Goal: Task Accomplishment & Management: Complete application form

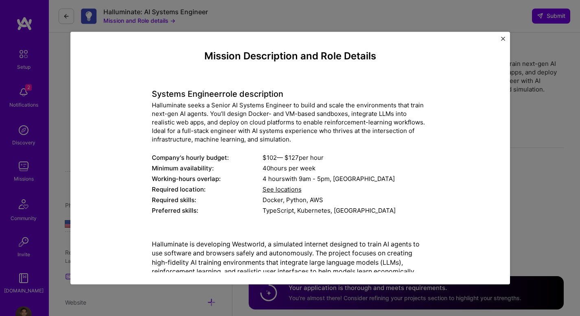
select select "US"
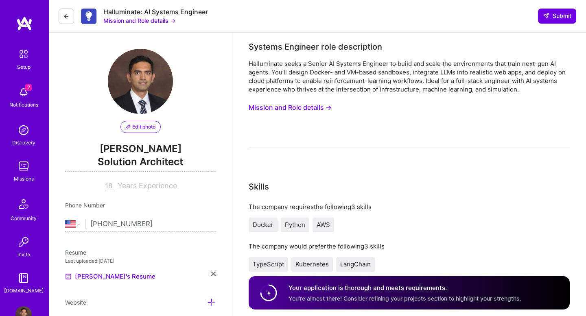
select select "US"
